Goal: Task Accomplishment & Management: Manage account settings

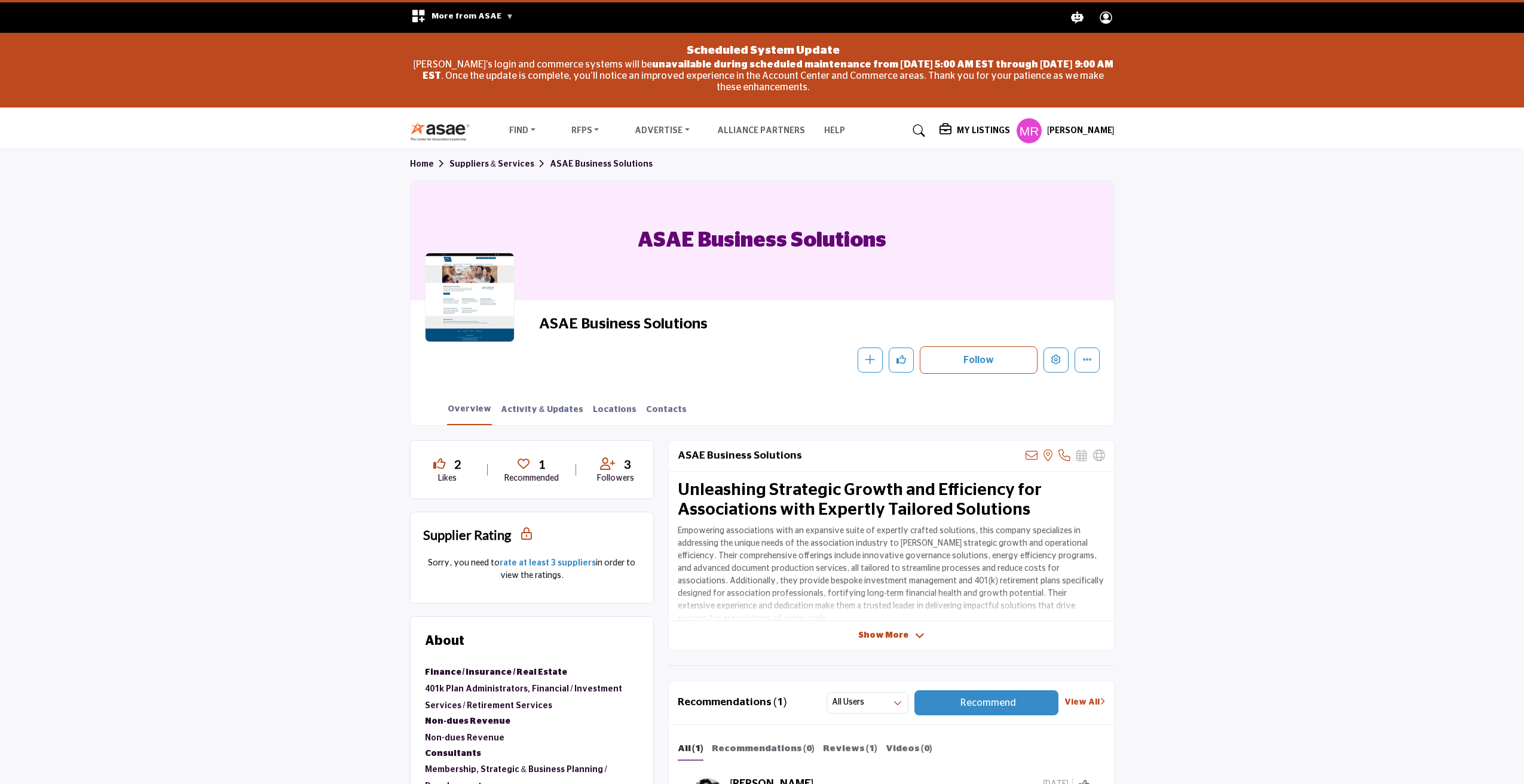
drag, startPoint x: 717, startPoint y: 323, endPoint x: 540, endPoint y: 323, distance: 177.0
click at [540, 323] on span "ASAE Business Solutions" at bounding box center [673, 325] width 269 height 20
copy span "ASAE Business Solutions"
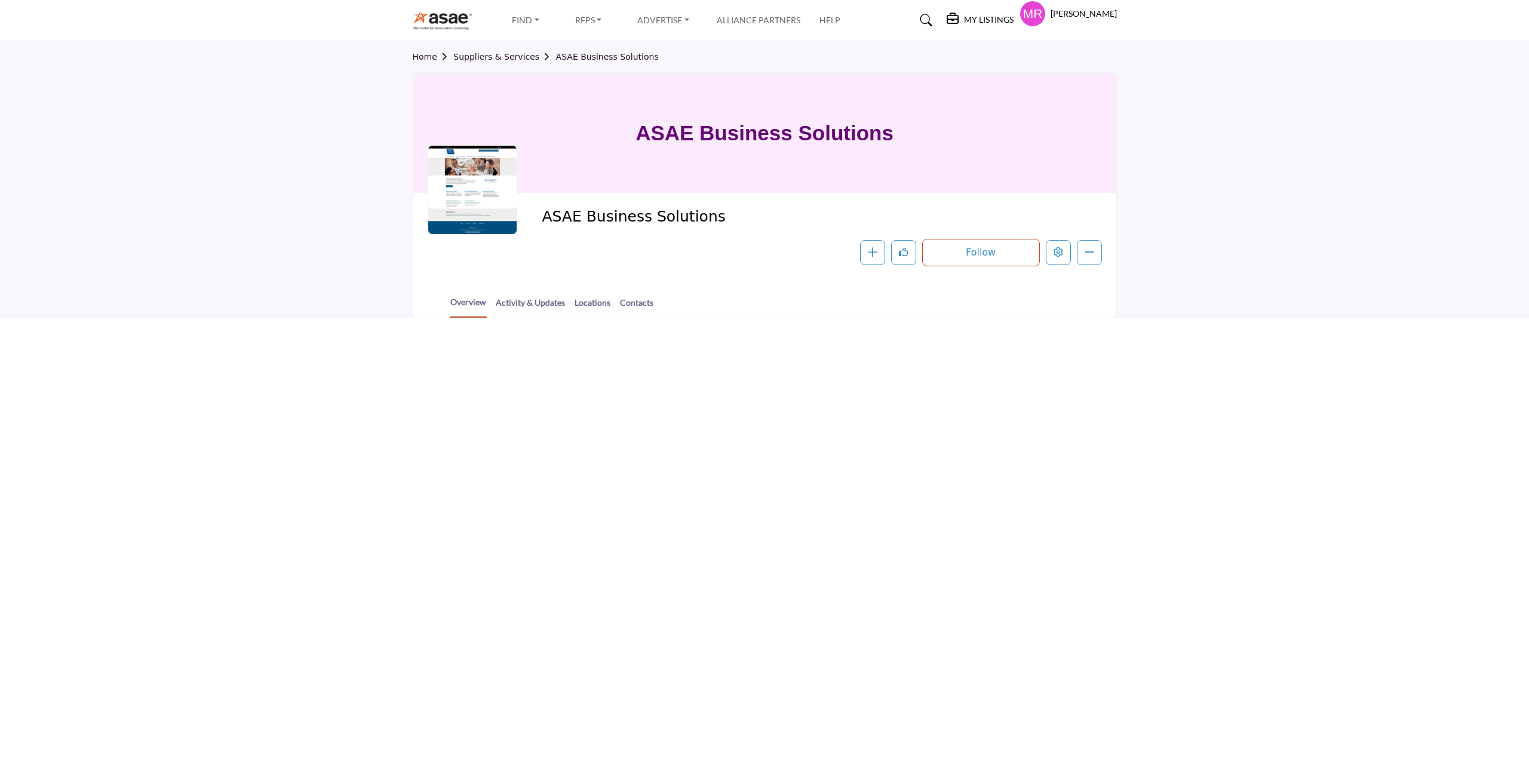
click at [1228, 397] on html "Find Destinations & Venues" at bounding box center [764, 392] width 1529 height 784
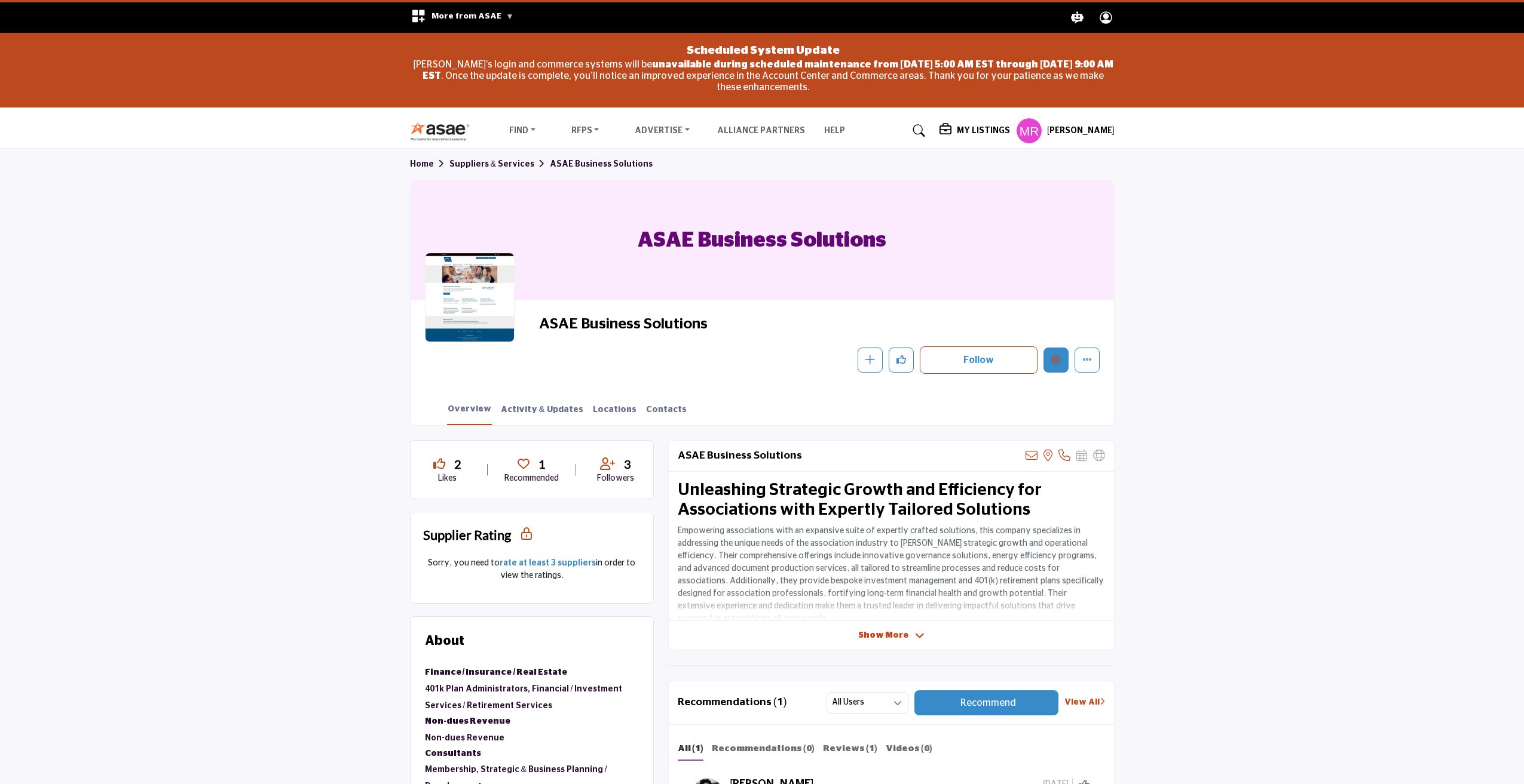
click at [1054, 363] on icon "Edit company" at bounding box center [1056, 360] width 10 height 10
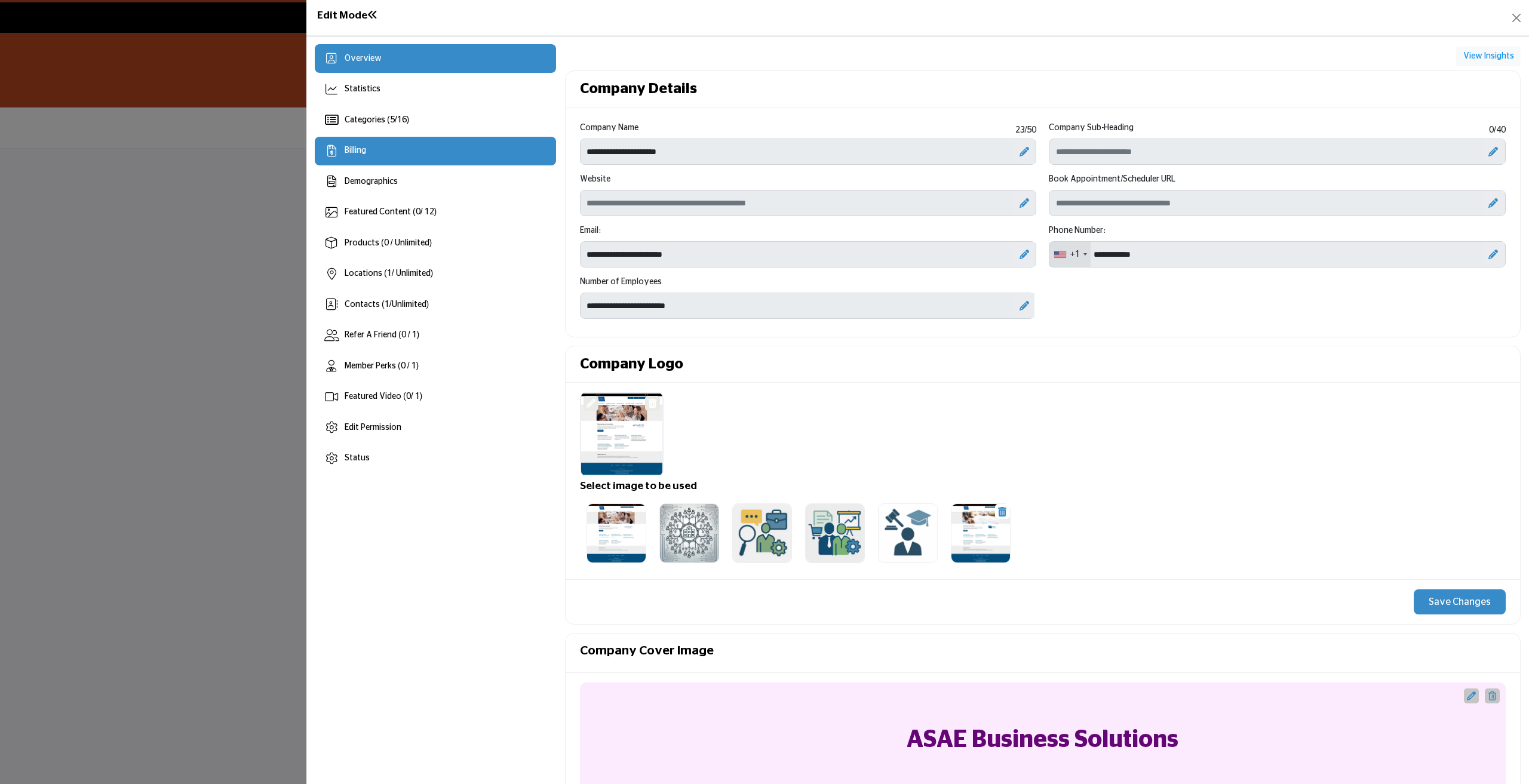
click at [377, 149] on div "Billing" at bounding box center [435, 151] width 242 height 29
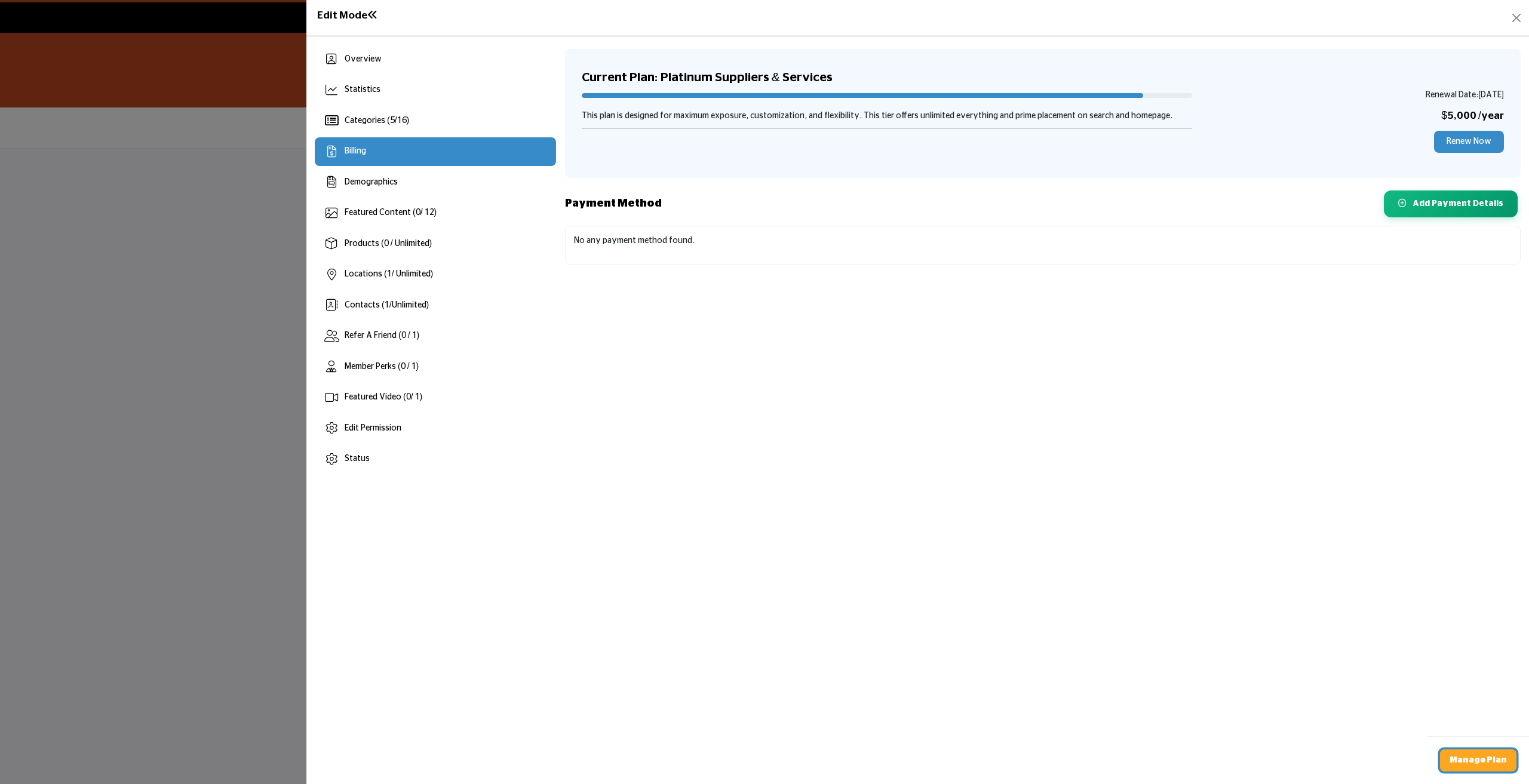
click at [1485, 763] on b "Manage Plan" at bounding box center [1478, 760] width 57 height 8
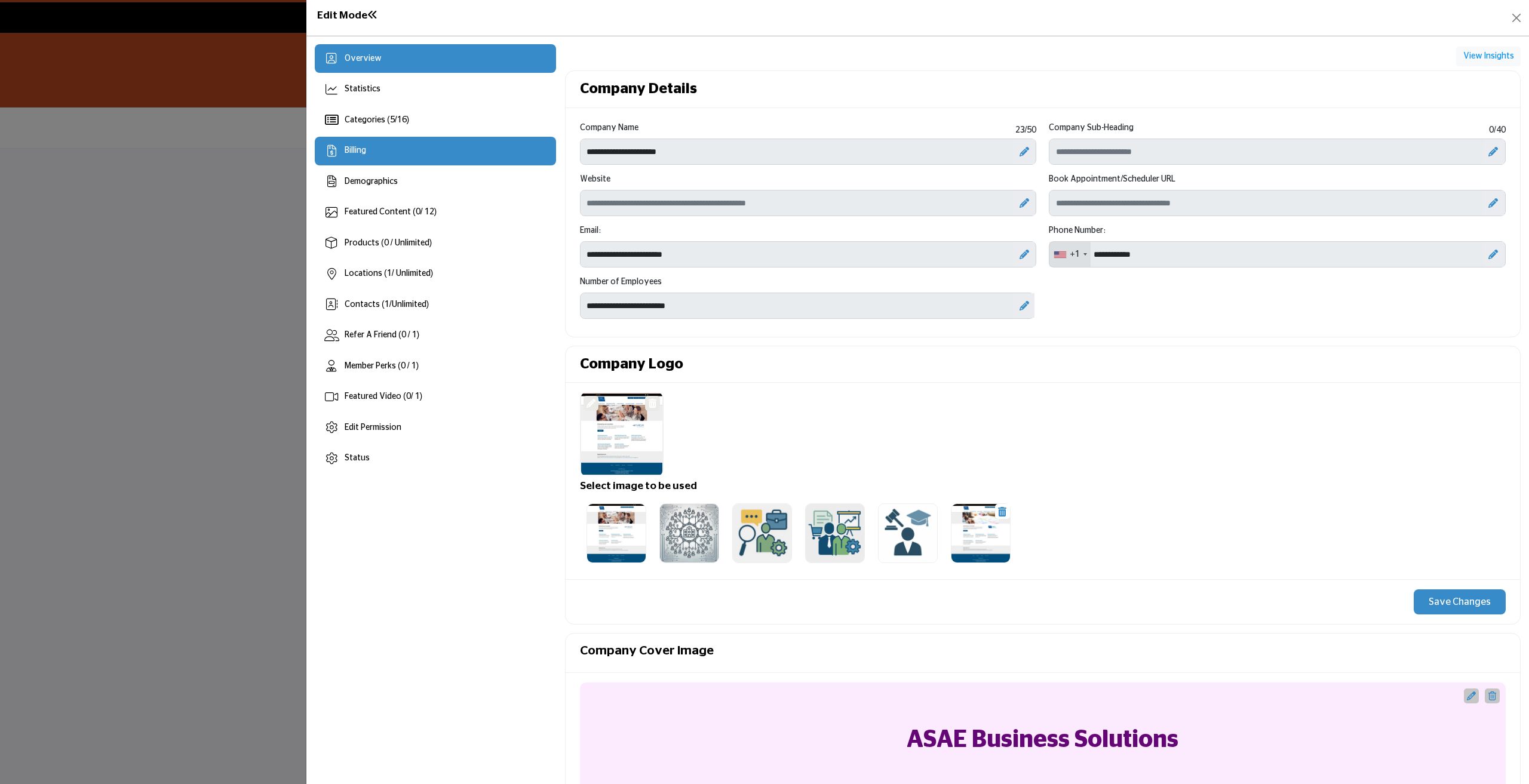
click at [377, 155] on div "Billing" at bounding box center [435, 151] width 242 height 29
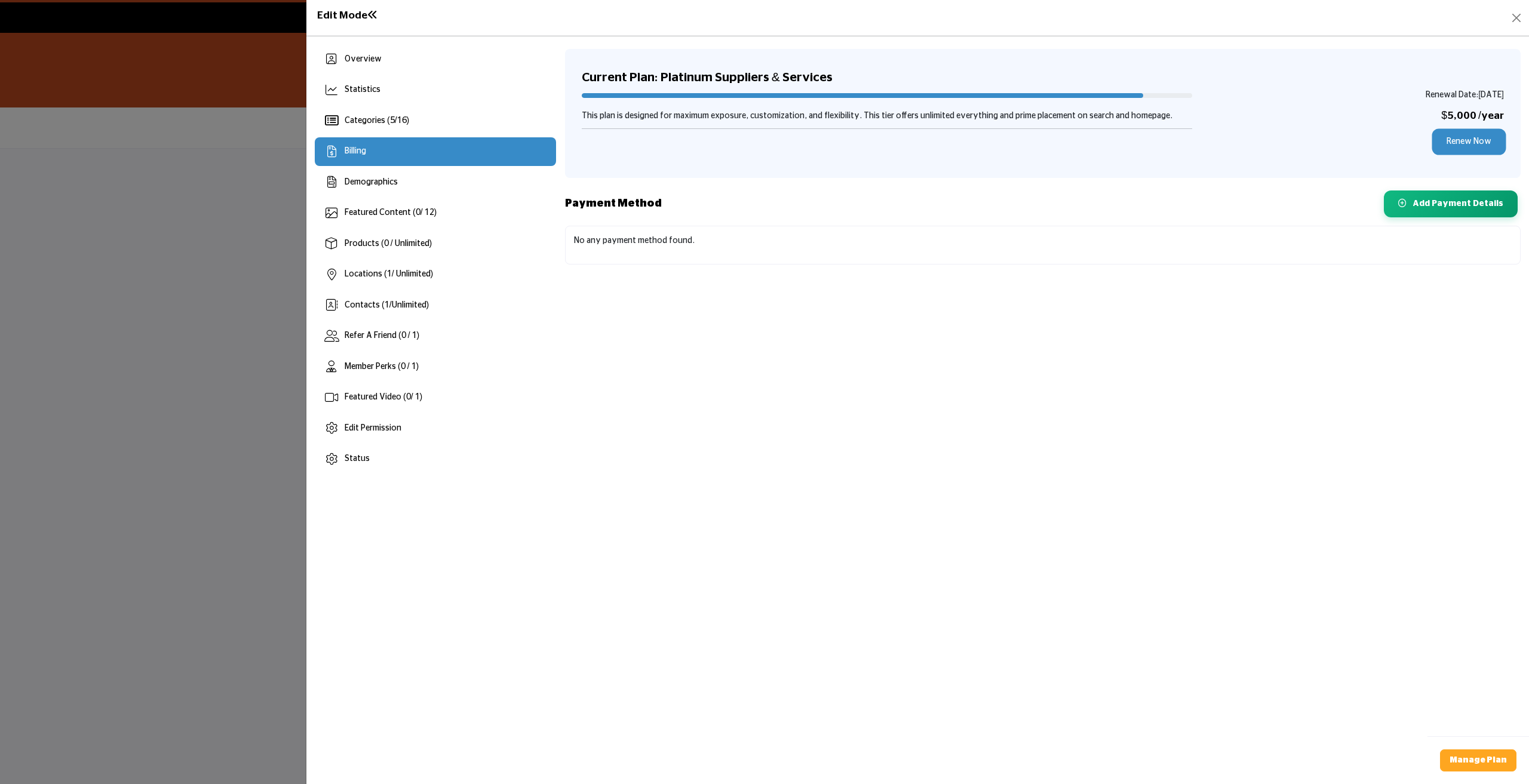
click at [1462, 146] on link "Renew Now" at bounding box center [1470, 142] width 70 height 22
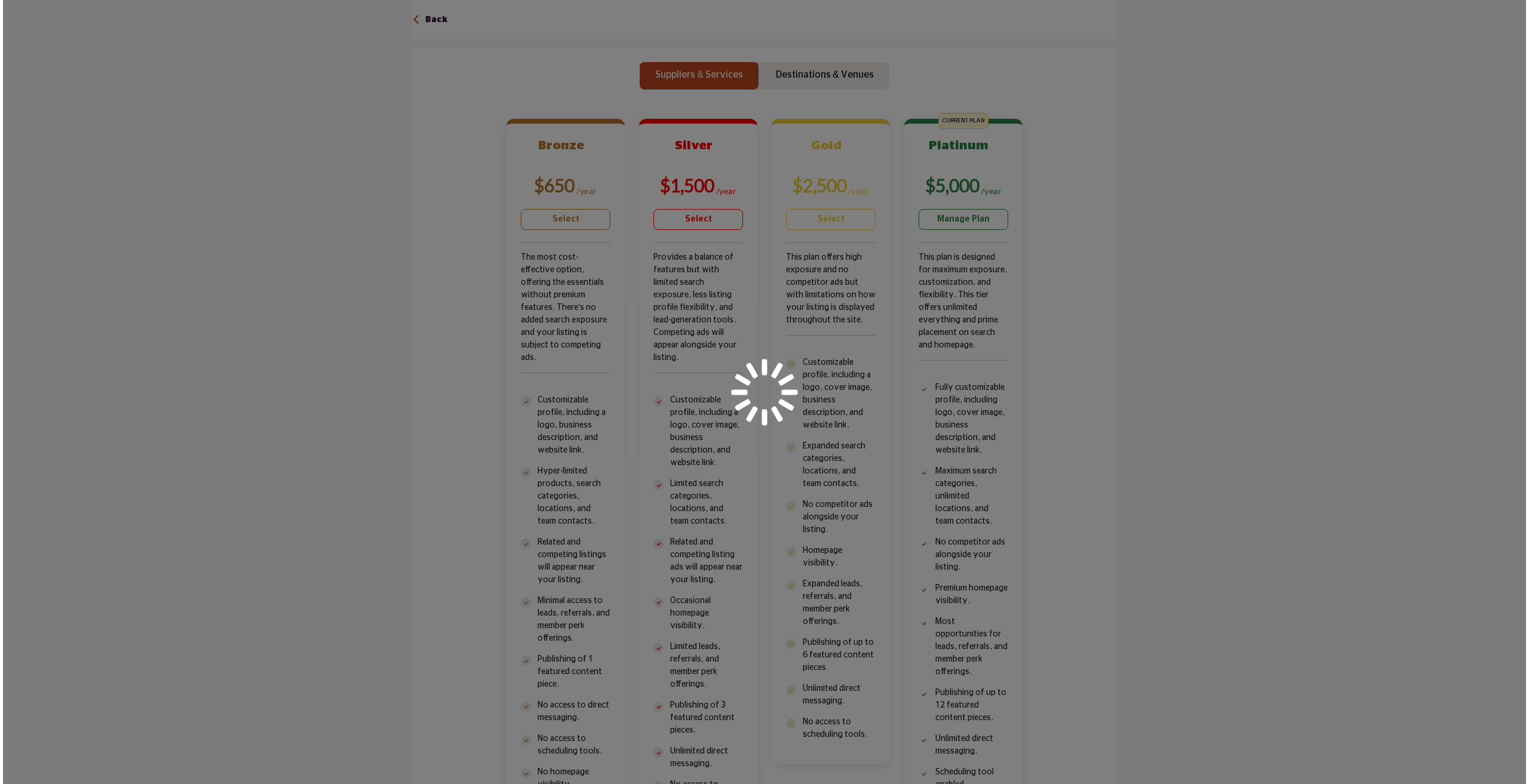
scroll to position [358, 0]
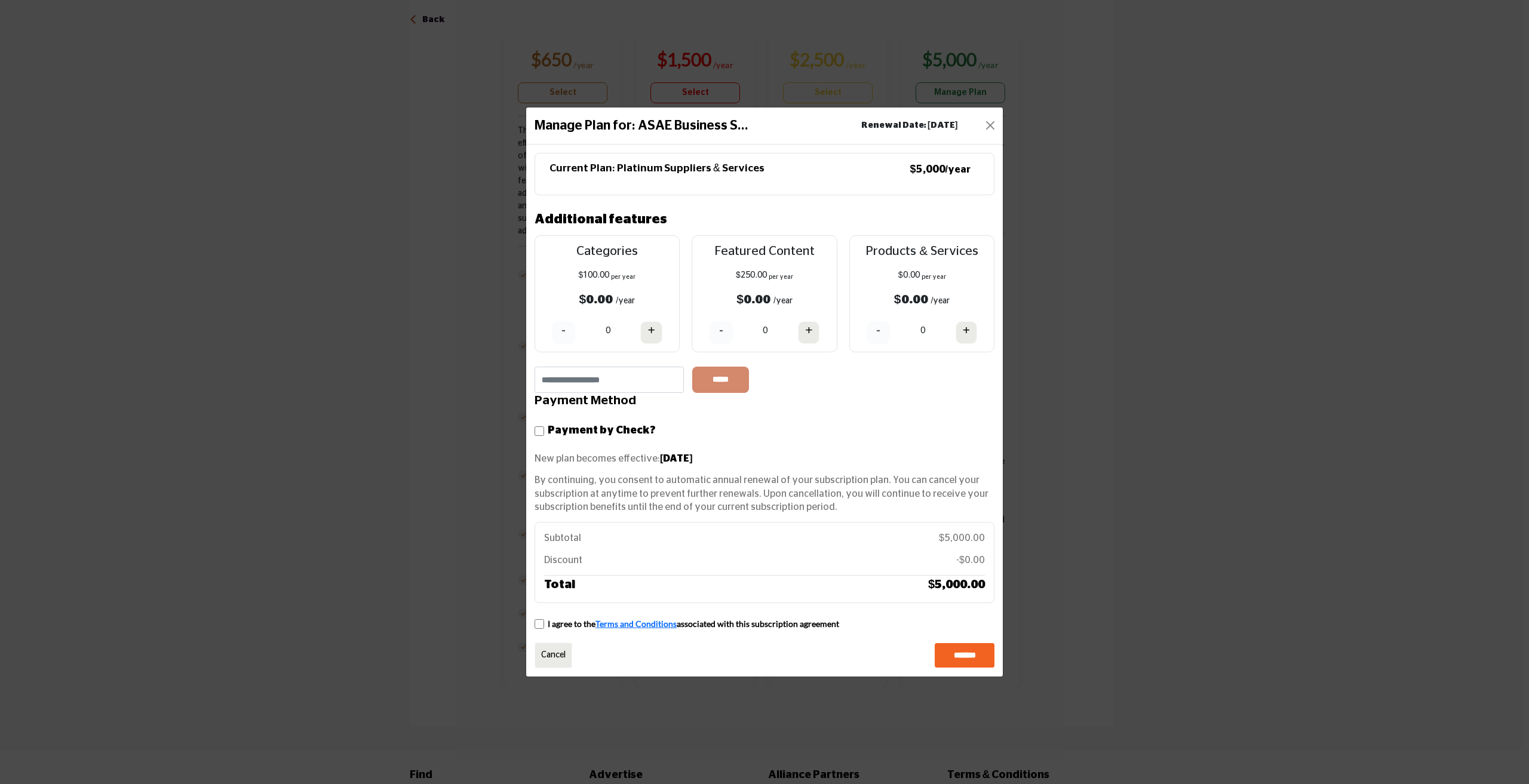
click at [1300, 653] on div "Manage Plan for: ASAE Business S... Renewal Date: [DATE] Current Plan: Platinum…" at bounding box center [764, 392] width 1529 height 784
